Goal: Task Accomplishment & Management: Complete application form

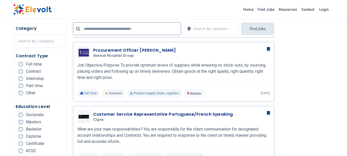
scroll to position [385, 0]
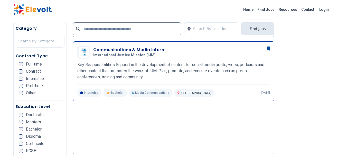
click at [136, 51] on h3 "Communications & Media Intern" at bounding box center [128, 50] width 71 height 6
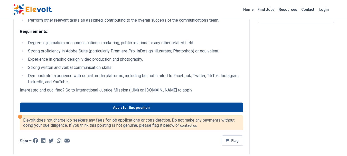
drag, startPoint x: 115, startPoint y: 105, endPoint x: 101, endPoint y: 88, distance: 21.9
click at [101, 88] on p "Interested and qualified? Go to International Justice Mission (IJM) on [DOMAIN_…" at bounding box center [131, 90] width 223 height 6
drag, startPoint x: 77, startPoint y: 90, endPoint x: 129, endPoint y: 89, distance: 51.6
click at [129, 89] on p "Interested and qualified? Go to International Justice Mission (IJM) on [DOMAIN_…" at bounding box center [131, 90] width 223 height 6
click at [129, 89] on p "Interested and qualified? Go to International Justice Mission (IJM) on www.ijm.…" at bounding box center [131, 90] width 223 height 6
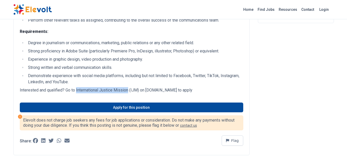
drag, startPoint x: 76, startPoint y: 90, endPoint x: 129, endPoint y: 91, distance: 53.1
click at [129, 91] on p "Interested and qualified? Go to International Justice Mission (IJM) on www.ijm.…" at bounding box center [131, 90] width 223 height 6
copy p "International Justice Mission"
drag, startPoint x: 138, startPoint y: 106, endPoint x: 158, endPoint y: 77, distance: 35.6
click at [138, 106] on link "Apply for this position" at bounding box center [131, 107] width 223 height 10
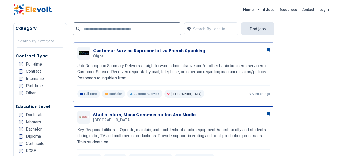
click at [119, 115] on h3 "Studio Intern, Mass Communication And Media" at bounding box center [144, 115] width 103 height 6
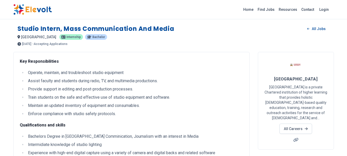
scroll to position [128, 0]
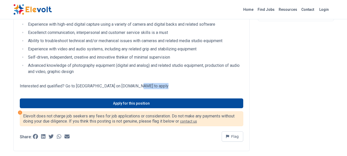
drag, startPoint x: 132, startPoint y: 86, endPoint x: 157, endPoint y: 83, distance: 25.5
click at [157, 83] on p "Interested and qualified? Go to Kabarak University on careers.kabarak.ac.ke to …" at bounding box center [131, 86] width 223 height 6
click at [148, 85] on p "Interested and qualified? Go to Kabarak University on careers.kabarak.ac.ke to …" at bounding box center [131, 86] width 223 height 6
drag, startPoint x: 131, startPoint y: 84, endPoint x: 145, endPoint y: 84, distance: 14.1
click at [145, 84] on p "Interested and qualified? Go to Kabarak University on careers.kabarak.ac.ke to …" at bounding box center [131, 86] width 223 height 6
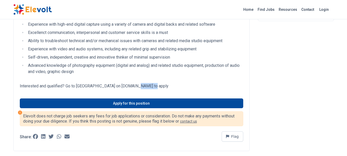
copy p ".kabarak"
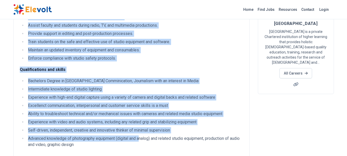
scroll to position [103, 0]
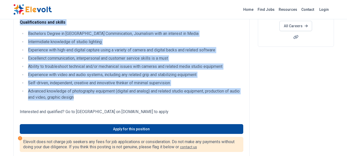
drag, startPoint x: 21, startPoint y: 61, endPoint x: 161, endPoint y: 95, distance: 145.0
click at [161, 95] on div "Key Responsibilities Operate, maintain, and troubleshoot studio equipment Assis…" at bounding box center [131, 31] width 223 height 151
click at [161, 95] on li "Advanced knowledge of photography equipment (digital and analog) and related st…" at bounding box center [134, 97] width 217 height 18
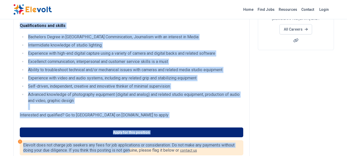
scroll to position [101, 0]
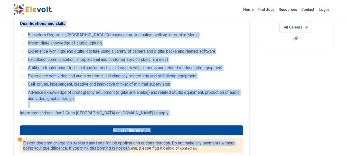
drag, startPoint x: 20, startPoint y: 59, endPoint x: 177, endPoint y: 114, distance: 166.3
click at [177, 114] on div "Key Responsibilities Operate, maintain, and troubleshoot studio equipment Assis…" at bounding box center [131, 63] width 236 height 227
copy div "Key Responsibilities Operate, maintain, and troubleshoot studio equipment Assis…"
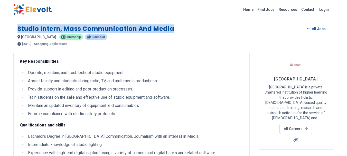
drag, startPoint x: 18, startPoint y: 28, endPoint x: 183, endPoint y: 28, distance: 164.4
click at [183, 28] on div "Studio Intern, Mass Communication and Media All Jobs" at bounding box center [173, 29] width 312 height 8
copy h1 "Studio Intern, Mass Communication and Media"
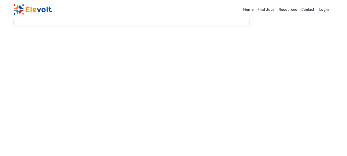
scroll to position [124, 0]
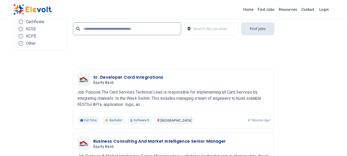
scroll to position [1154, 0]
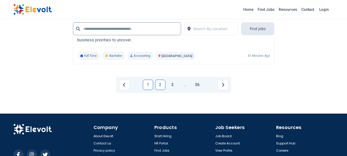
click at [160, 86] on link "2" at bounding box center [160, 85] width 10 height 10
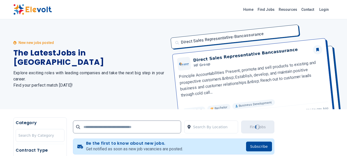
scroll to position [128, 0]
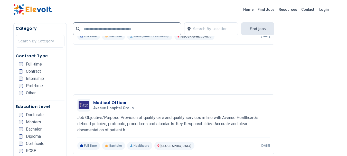
scroll to position [313, 0]
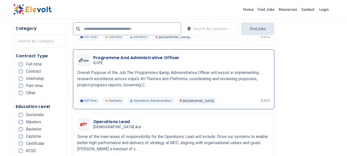
click at [129, 57] on h3 "Programme And Administrative Officer" at bounding box center [136, 58] width 86 height 6
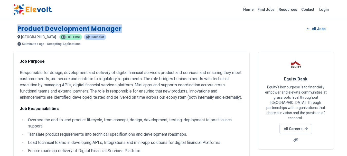
click at [121, 25] on div "Product Development Manager All Jobs" at bounding box center [173, 29] width 312 height 8
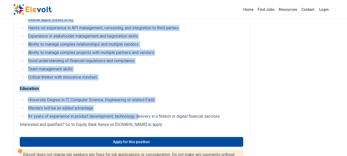
scroll to position [246, 0]
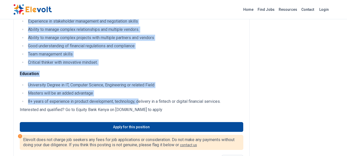
drag, startPoint x: 21, startPoint y: 62, endPoint x: 182, endPoint y: 114, distance: 169.5
copy div "Job Purpose Responsible for design, development and delivery of digital financi…"
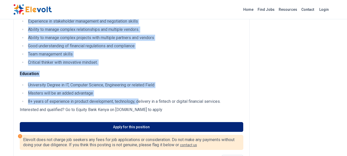
click at [112, 132] on link "Apply for this position" at bounding box center [131, 127] width 223 height 10
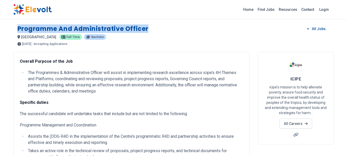
click at [154, 27] on div "Programme and Administrative Officer All Jobs" at bounding box center [173, 29] width 312 height 8
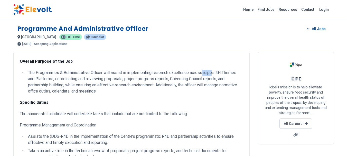
drag, startPoint x: 203, startPoint y: 72, endPoint x: 213, endPoint y: 70, distance: 9.6
click at [213, 70] on li "The Programmes & Administrative Officer will assist in implementing research ex…" at bounding box center [134, 82] width 217 height 25
copy li "icipe"
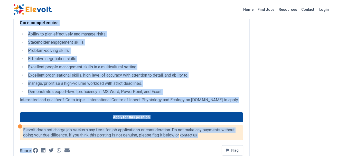
scroll to position [513, 0]
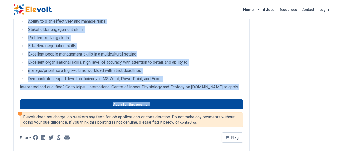
drag, startPoint x: 19, startPoint y: 61, endPoint x: 184, endPoint y: 90, distance: 167.5
copy div "Overall Purpose of the Job The Programmes & Administrative Officer will assist …"
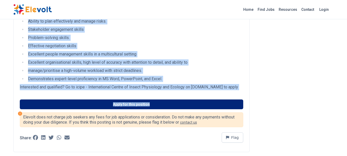
click at [125, 104] on link "Apply for this position" at bounding box center [131, 104] width 223 height 10
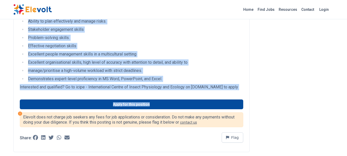
click at [40, 12] on img at bounding box center [32, 9] width 38 height 11
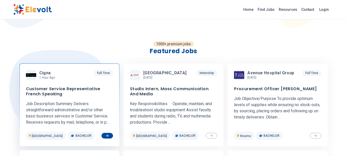
click at [69, 89] on h3 "Customer Service Representative French Speaking" at bounding box center [69, 91] width 87 height 10
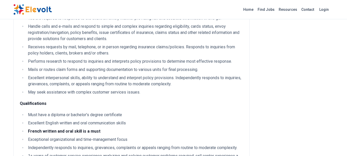
scroll to position [257, 0]
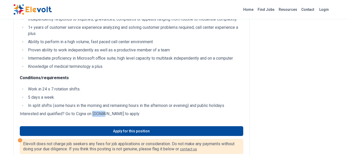
drag, startPoint x: 94, startPoint y: 113, endPoint x: 103, endPoint y: 111, distance: 8.9
click at [103, 111] on p "Interested and qualified? Go to Cigna on [DOMAIN_NAME] to apply" at bounding box center [131, 114] width 223 height 6
copy p "cigna"
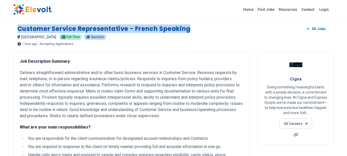
drag, startPoint x: 18, startPoint y: 28, endPoint x: 212, endPoint y: 25, distance: 194.0
click at [212, 25] on div "Customer Service Representative - French Speaking All Jobs" at bounding box center [173, 29] width 312 height 8
copy h1 "Customer Service Representative - French Speaking"
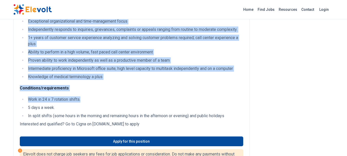
scroll to position [267, 0]
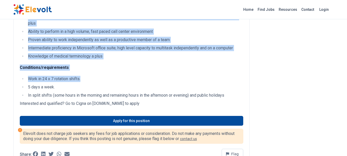
drag, startPoint x: 21, startPoint y: 61, endPoint x: 179, endPoint y: 105, distance: 164.2
copy div "ob Description Summary Delivers straightforward administrative and/or other bas…"
